Goal: Check status

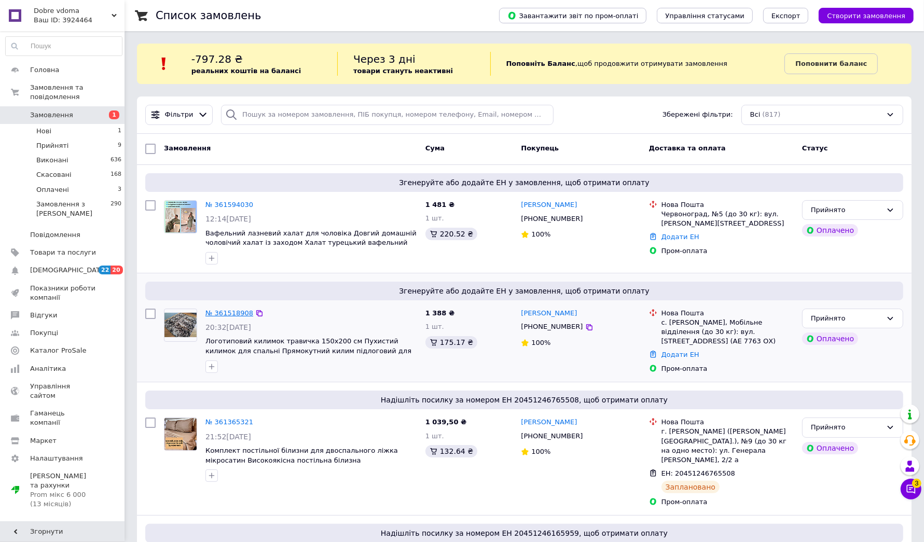
click at [231, 314] on link "№ 361518908" at bounding box center [229, 313] width 48 height 8
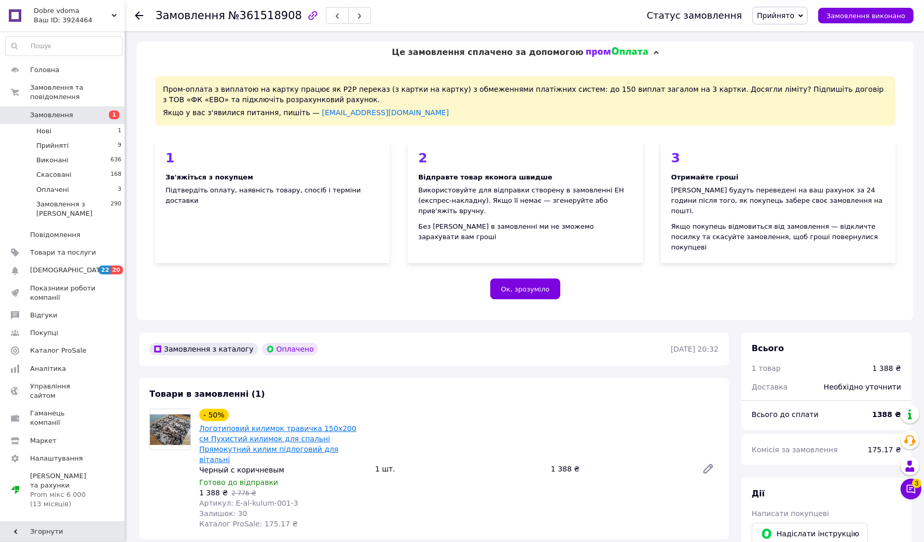
click at [284, 424] on link "Логотиповий килимок травичка 150х200 см Пухистий килимок для спальні Прямокутни…" at bounding box center [277, 443] width 157 height 39
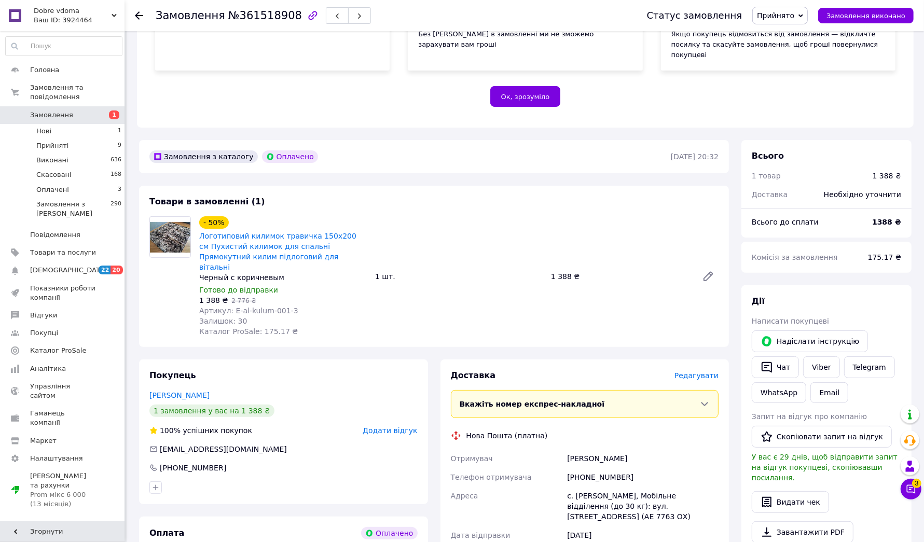
scroll to position [195, 0]
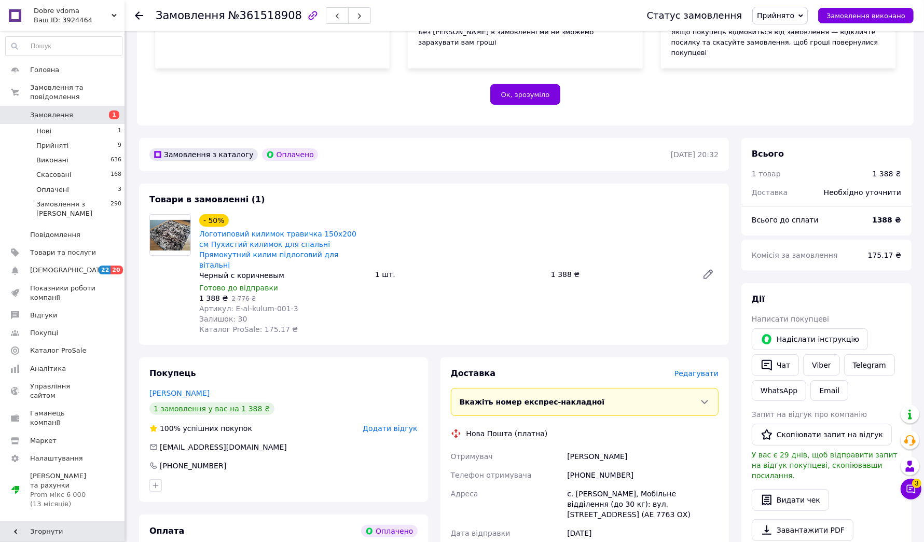
click at [606, 466] on div "[PHONE_NUMBER]" at bounding box center [643, 475] width 156 height 19
click at [605, 466] on div "[PHONE_NUMBER]" at bounding box center [643, 475] width 156 height 19
copy div "[PHONE_NUMBER]"
